Goal: Complete application form

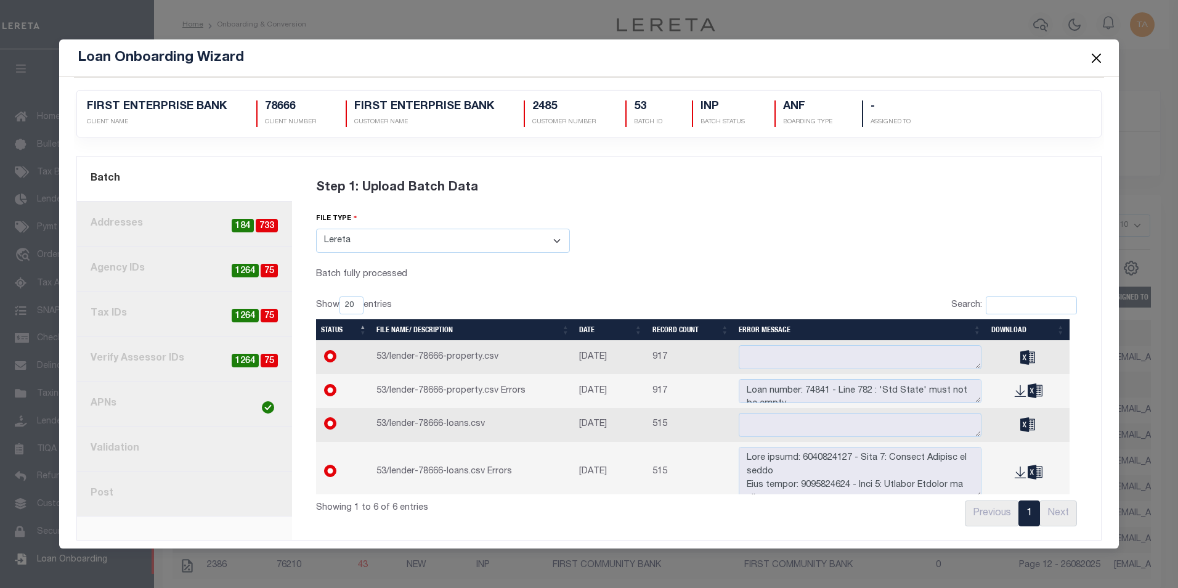
select select "LERETA"
click at [121, 291] on link "4. Tax IDs 75 1264" at bounding box center [184, 313] width 215 height 45
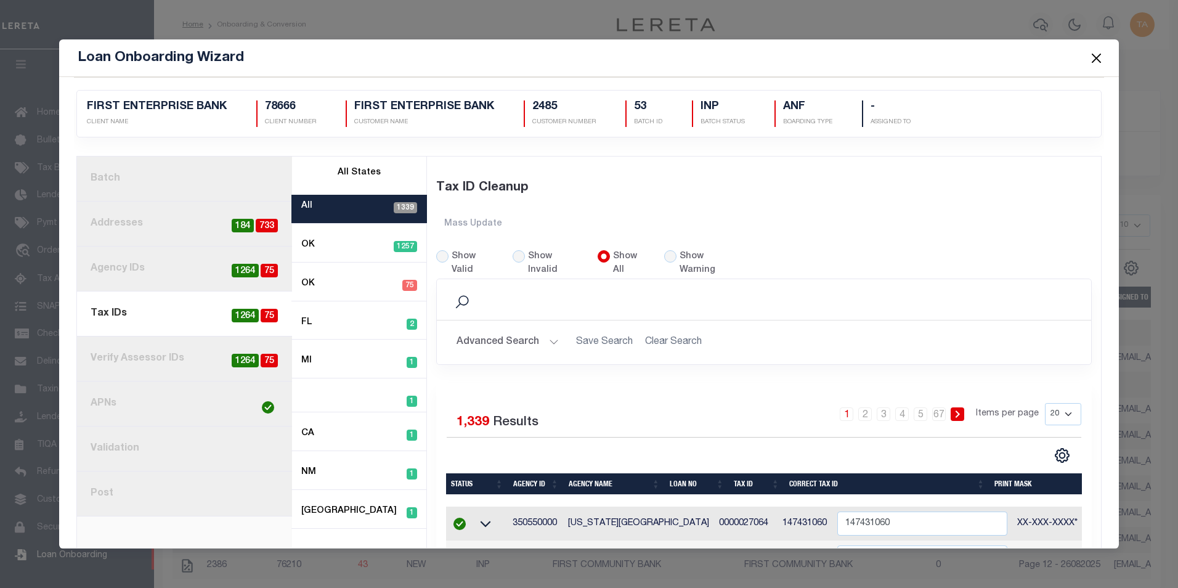
click at [142, 227] on link "2. Addresses 733 184" at bounding box center [184, 223] width 215 height 45
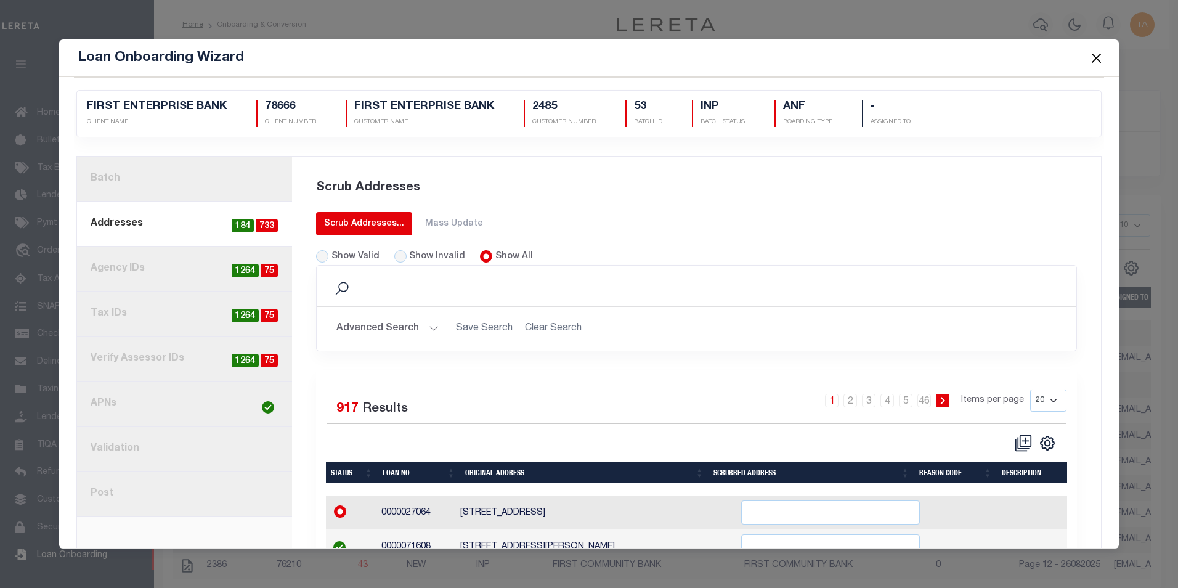
click at [324, 216] on link "Scrub Addresses..." at bounding box center [364, 223] width 96 height 23
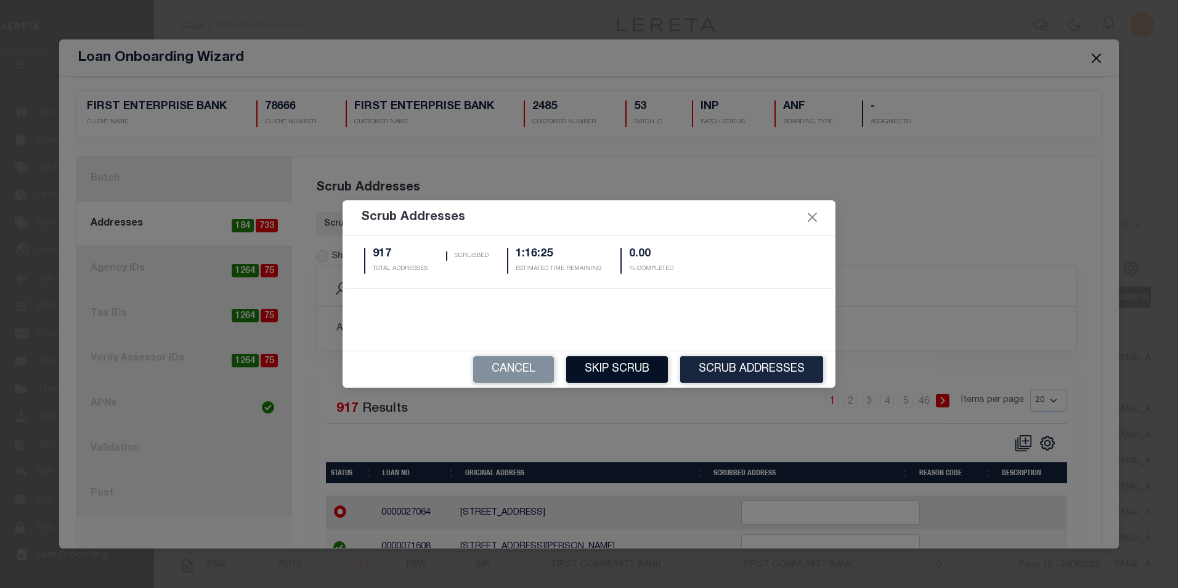
click at [636, 365] on button "Skip Scrub" at bounding box center [617, 369] width 102 height 26
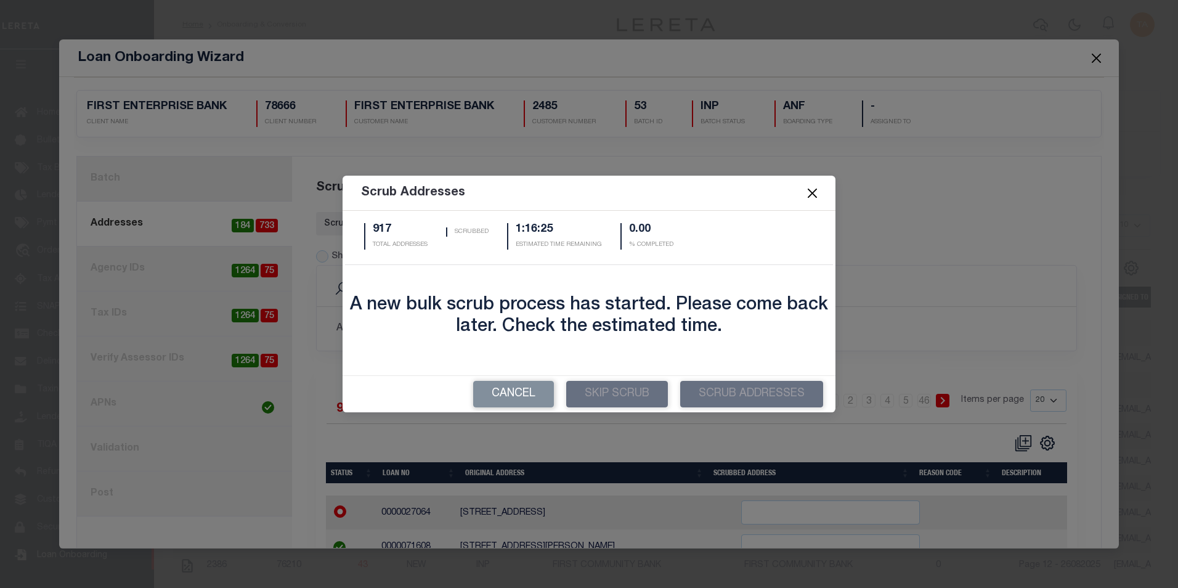
click at [811, 192] on button "Close" at bounding box center [812, 193] width 16 height 16
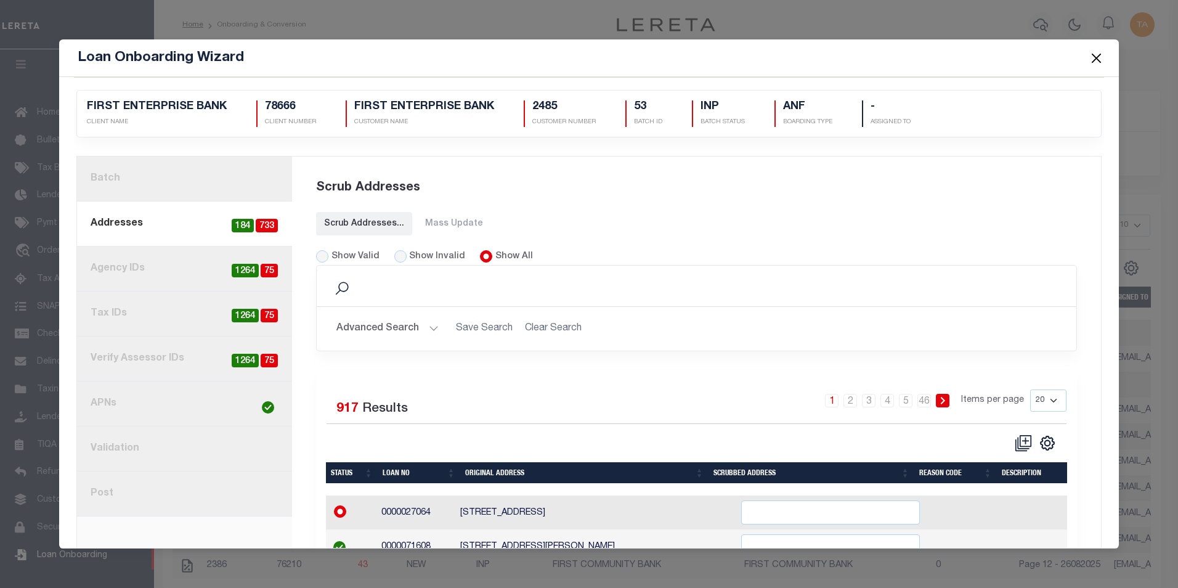
click at [1096, 53] on button "Close" at bounding box center [1096, 58] width 16 height 16
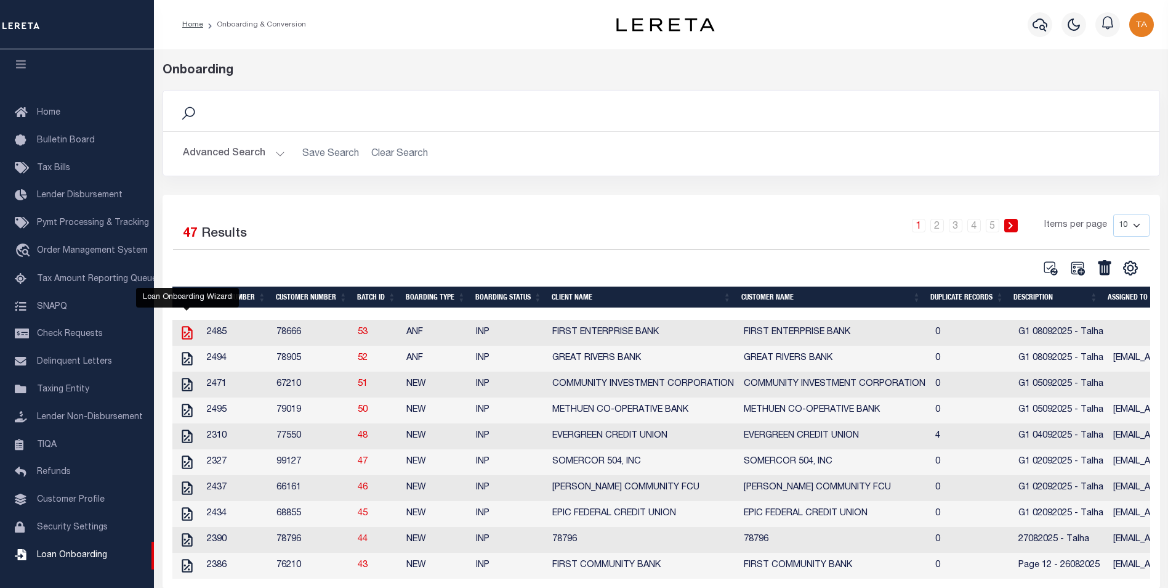
click at [188, 336] on icon at bounding box center [187, 333] width 10 height 14
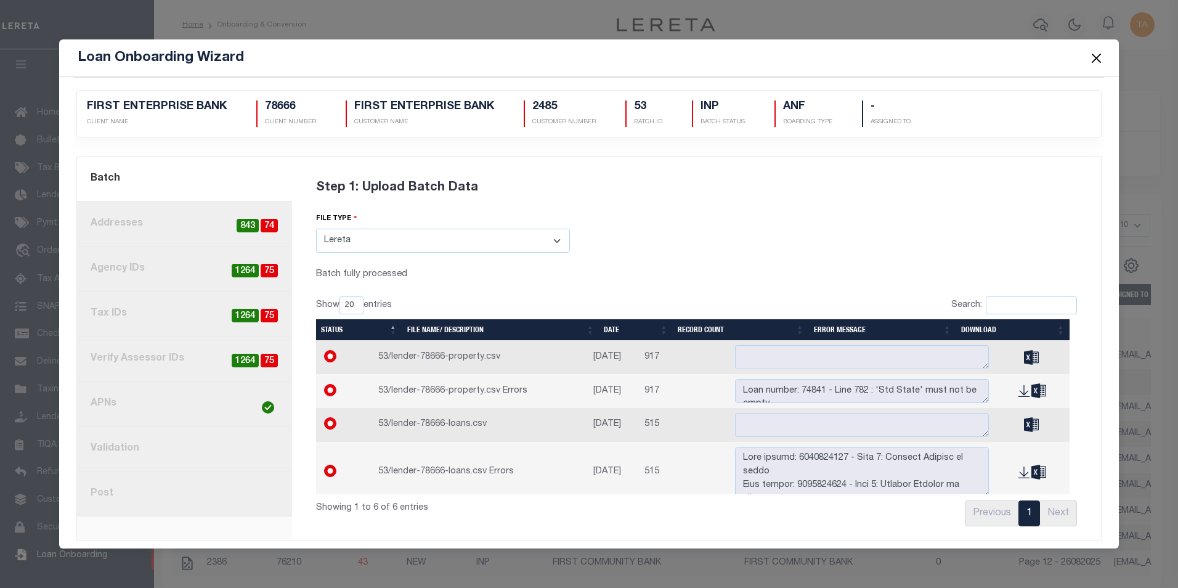
click at [1097, 55] on button "Close" at bounding box center [1096, 58] width 16 height 16
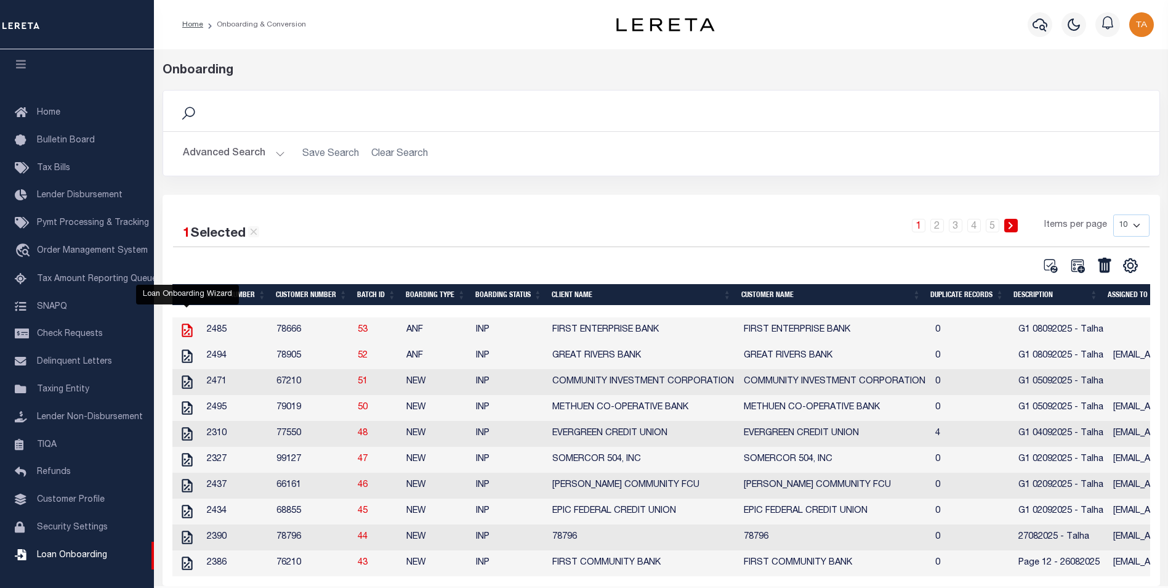
click at [187, 333] on icon at bounding box center [187, 330] width 16 height 16
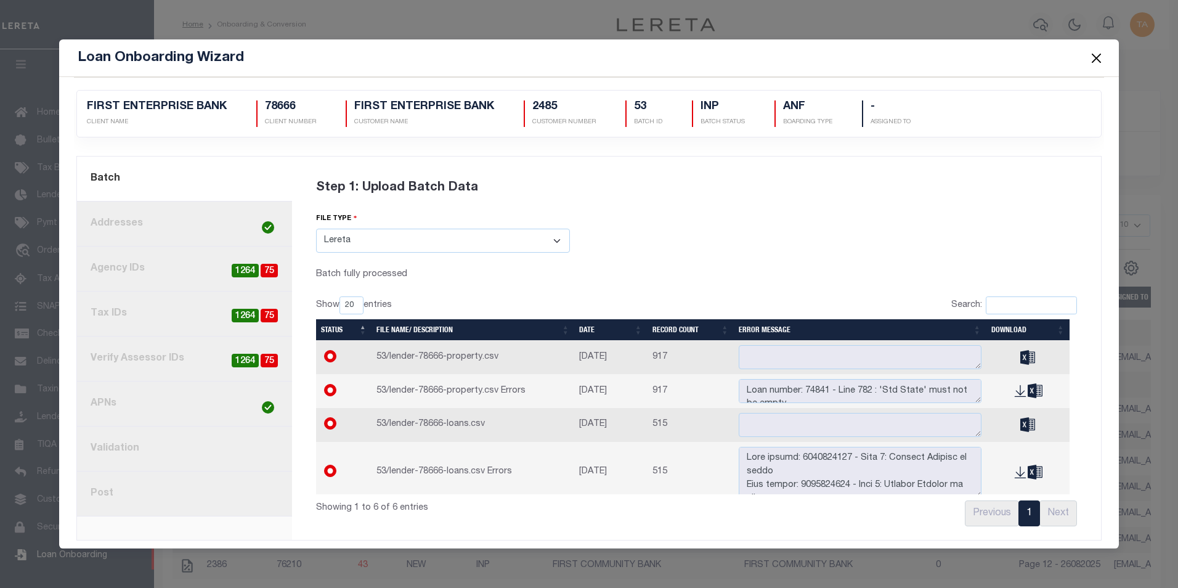
click at [101, 491] on link "8. Post" at bounding box center [184, 493] width 215 height 45
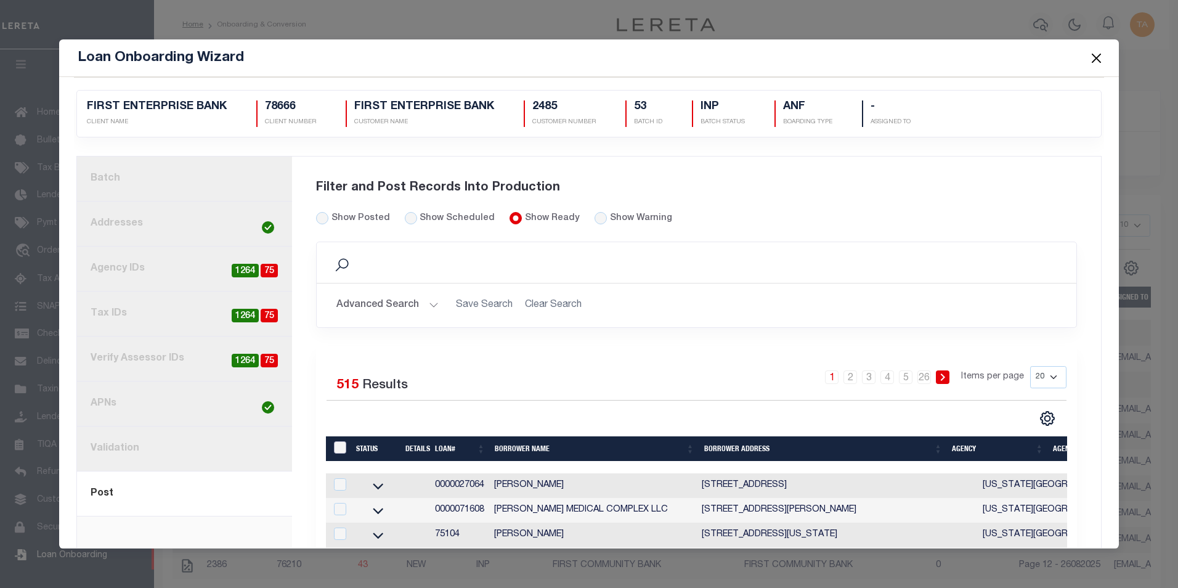
click at [337, 442] on input "LoanPrepID" at bounding box center [340, 447] width 12 height 12
checkbox input "true"
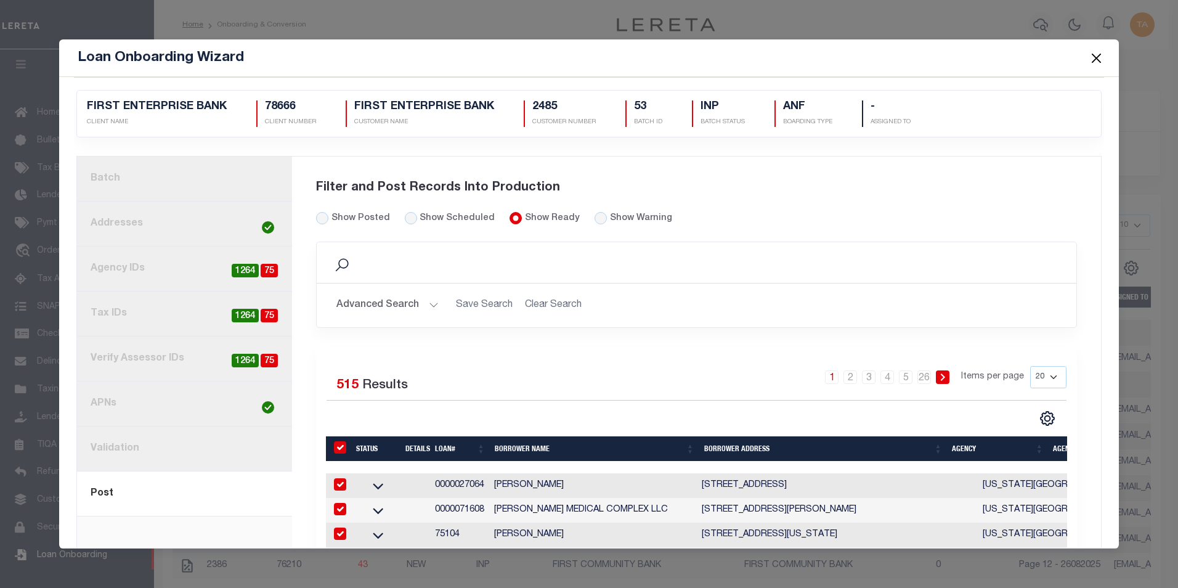
checkbox input "true"
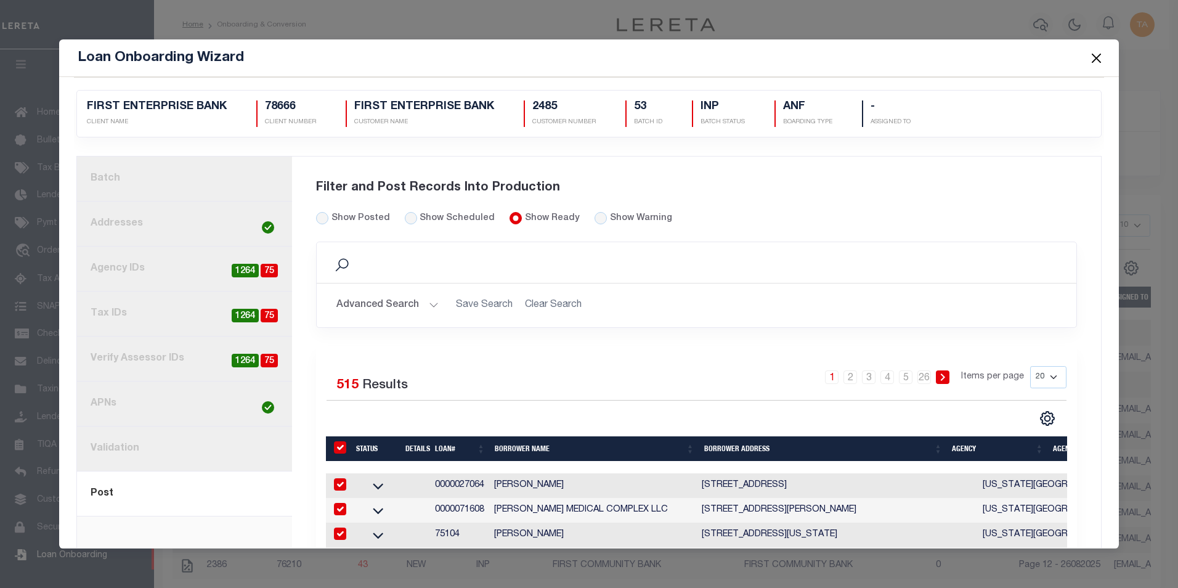
checkbox input "true"
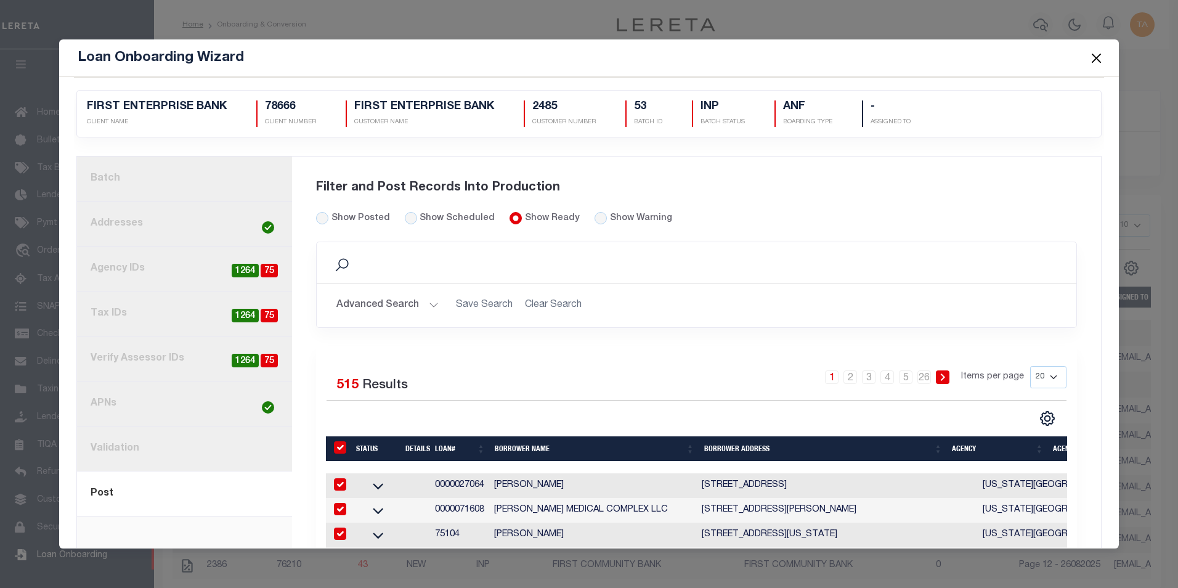
checkbox input "true"
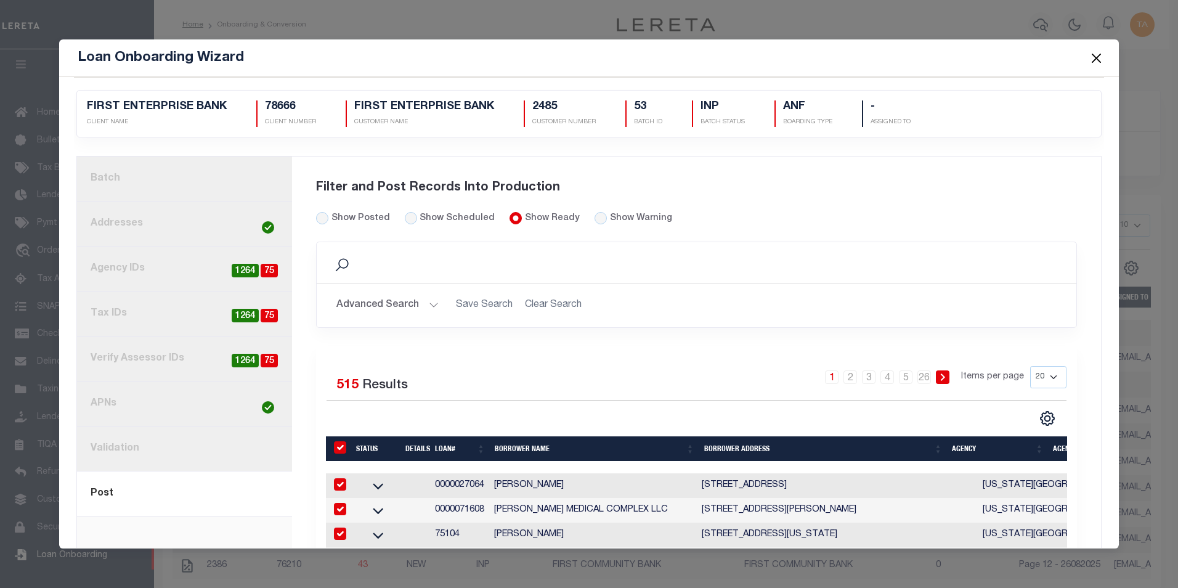
checkbox input "true"
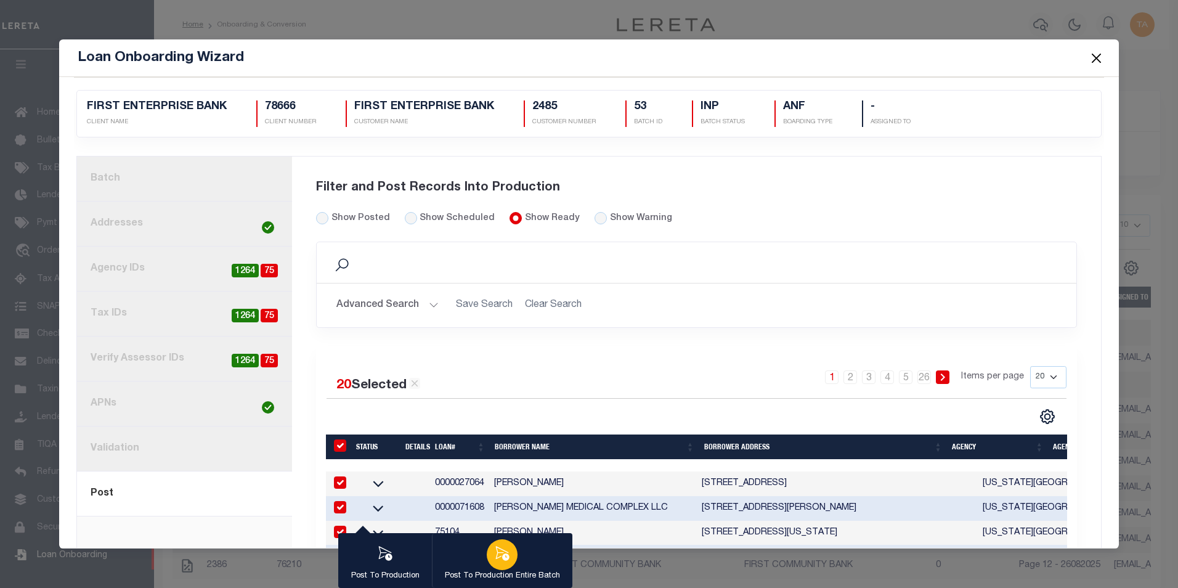
click at [506, 557] on icon "button" at bounding box center [503, 553] width 14 height 14
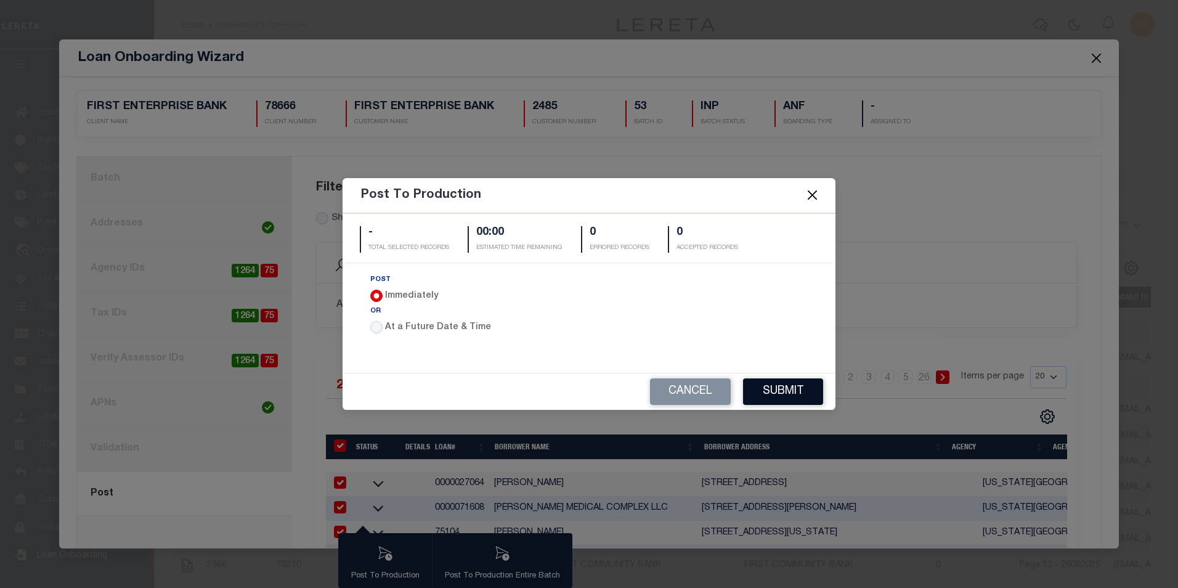
click at [769, 390] on button "Submit" at bounding box center [783, 391] width 80 height 26
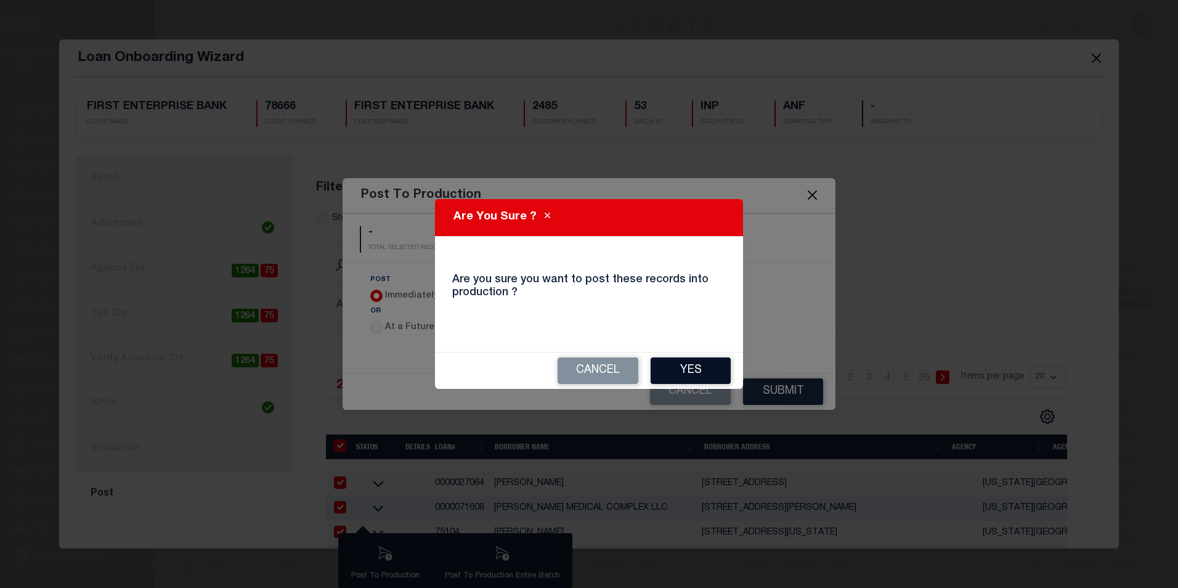
click at [701, 363] on button "Yes" at bounding box center [690, 370] width 80 height 26
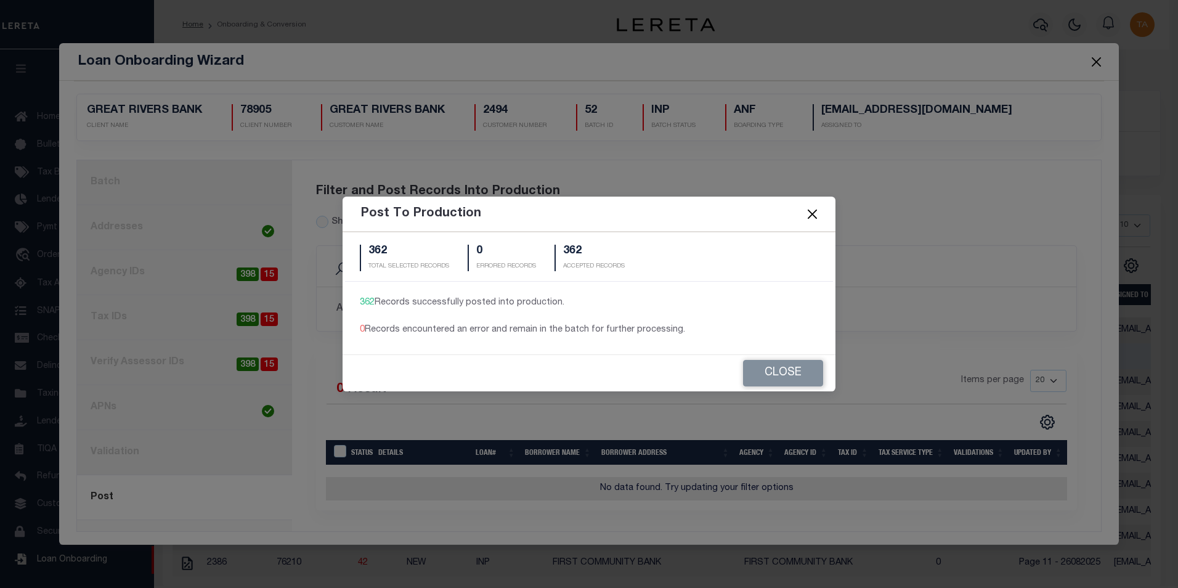
scroll to position [12, 0]
